Goal: Task Accomplishment & Management: Use online tool/utility

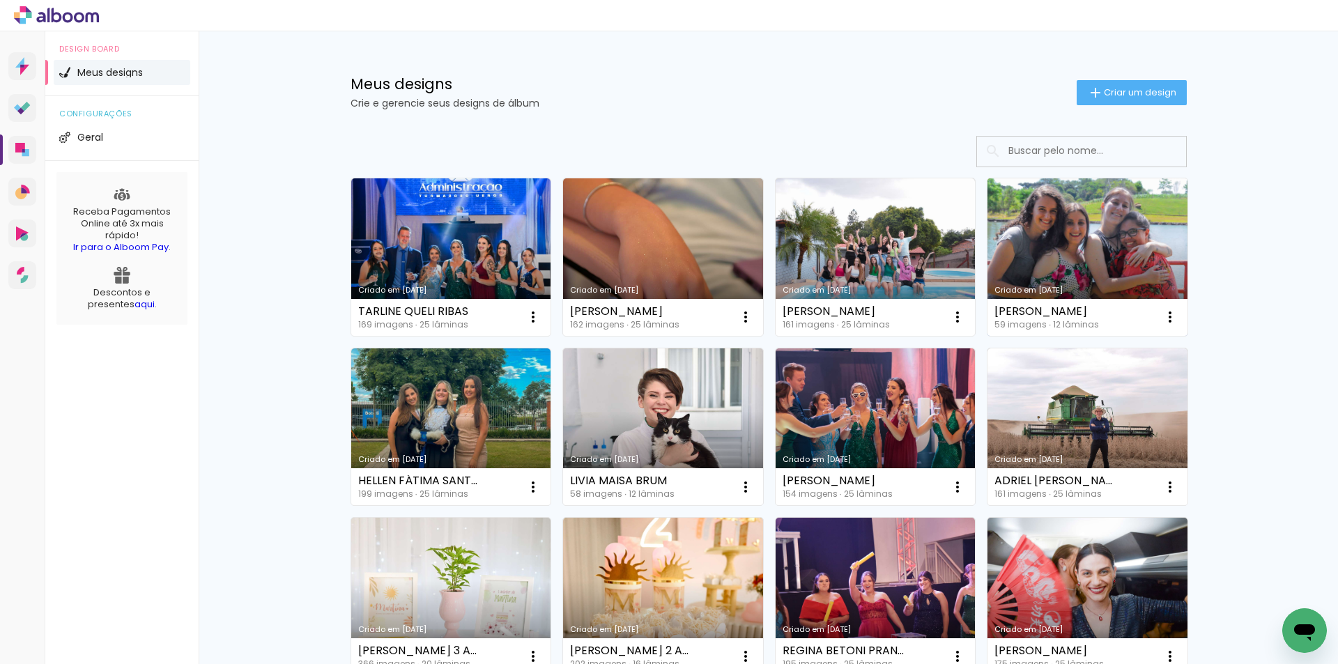
click at [1072, 247] on link "Criado em [DATE]" at bounding box center [1087, 256] width 200 height 157
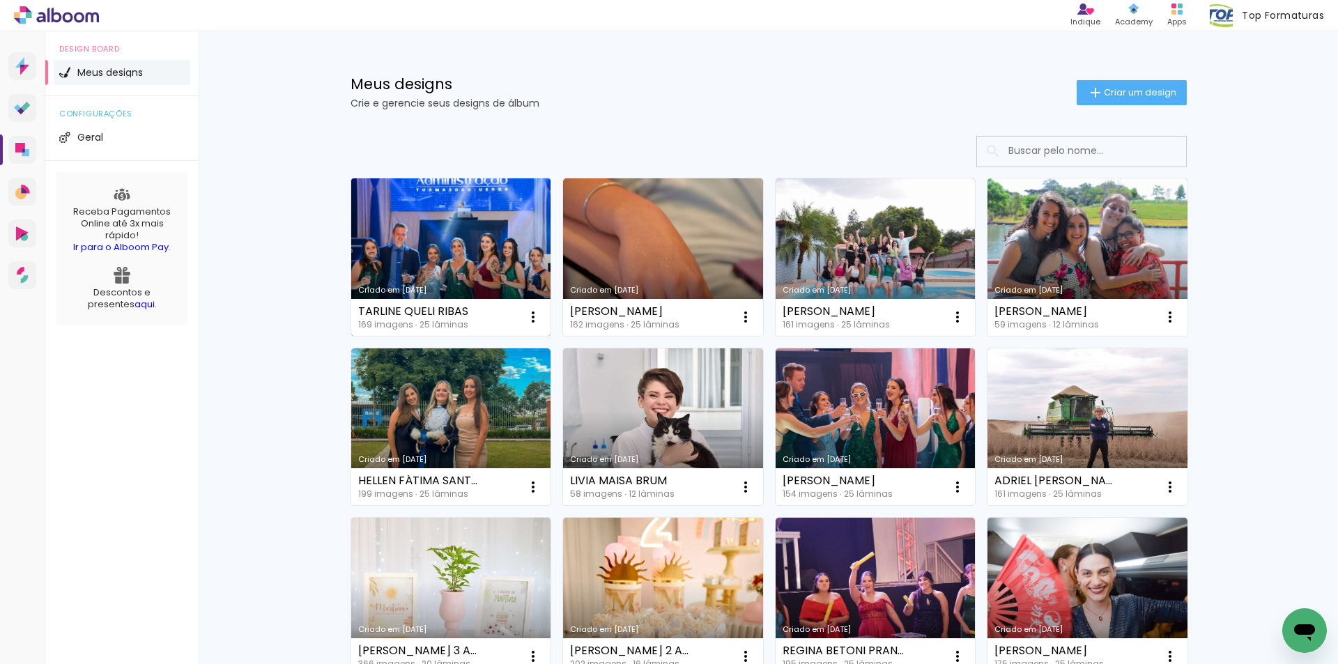
click at [486, 236] on link "Criado em [DATE]" at bounding box center [451, 256] width 200 height 157
